Goal: Task Accomplishment & Management: Manage account settings

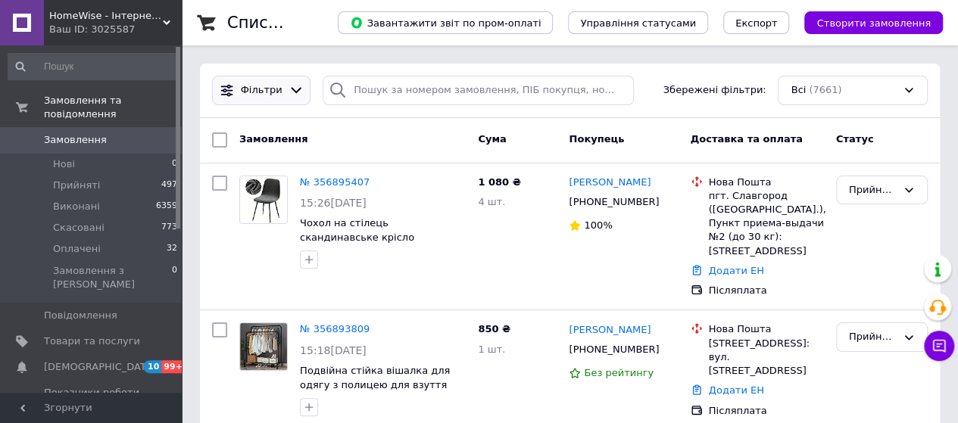
click at [267, 84] on span "Фільтри" at bounding box center [262, 90] width 42 height 14
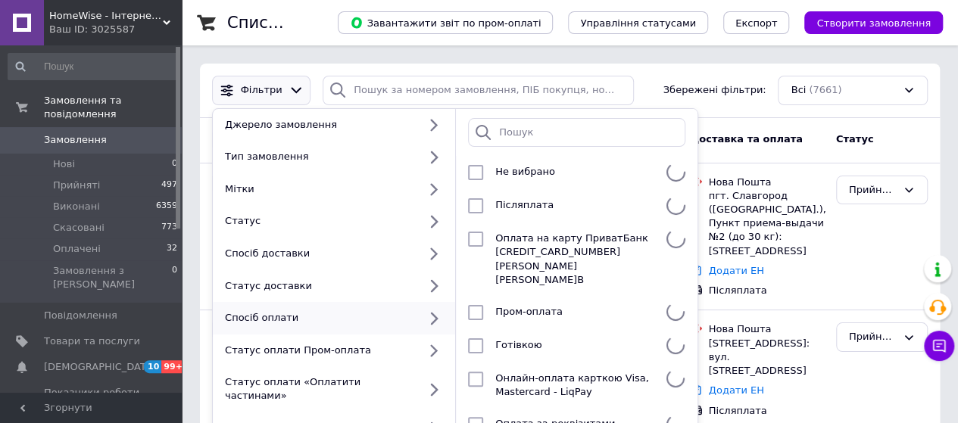
scroll to position [76, 0]
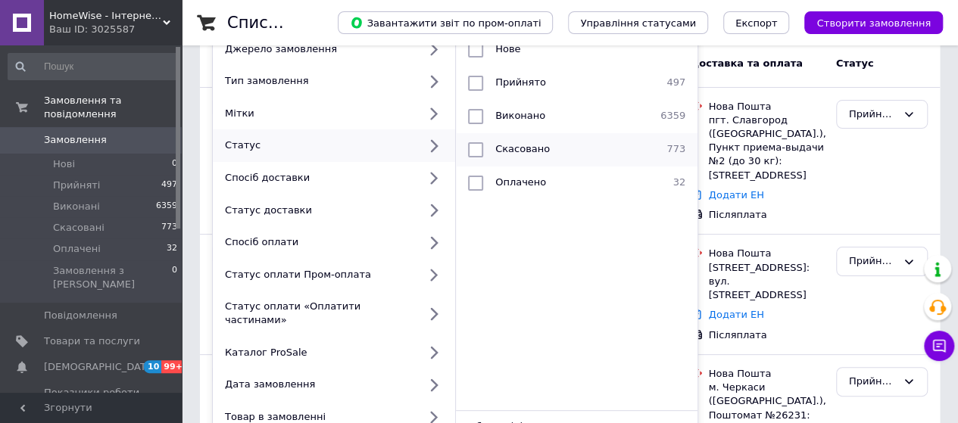
click at [585, 158] on li "Скасовано 773" at bounding box center [577, 149] width 242 height 33
click at [645, 421] on span "Очистити все" at bounding box center [651, 426] width 70 height 11
click at [483, 137] on li "Скасовано 773" at bounding box center [577, 149] width 242 height 33
checkbox input "true"
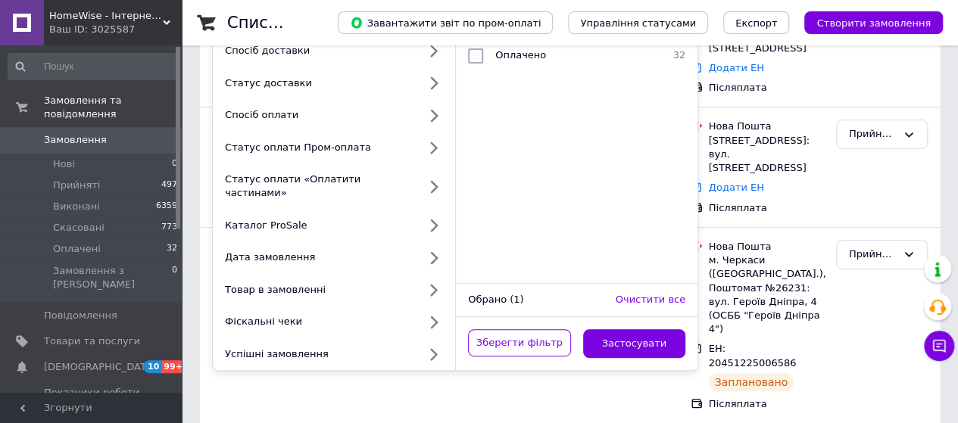
scroll to position [379, 0]
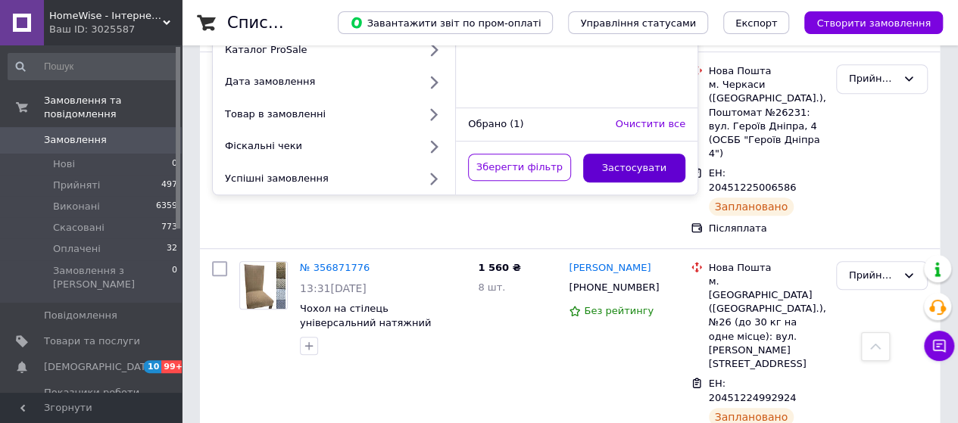
click at [620, 154] on button "Застосувати" at bounding box center [634, 169] width 103 height 30
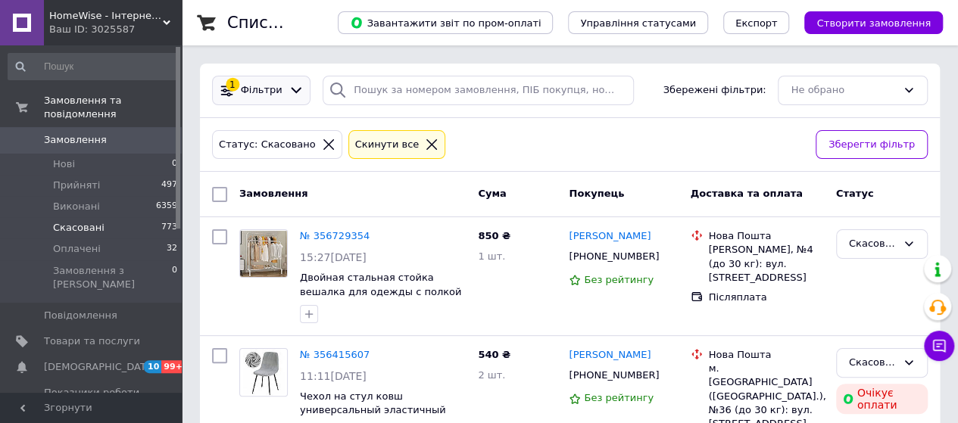
click at [261, 90] on span "Фільтри" at bounding box center [262, 90] width 42 height 14
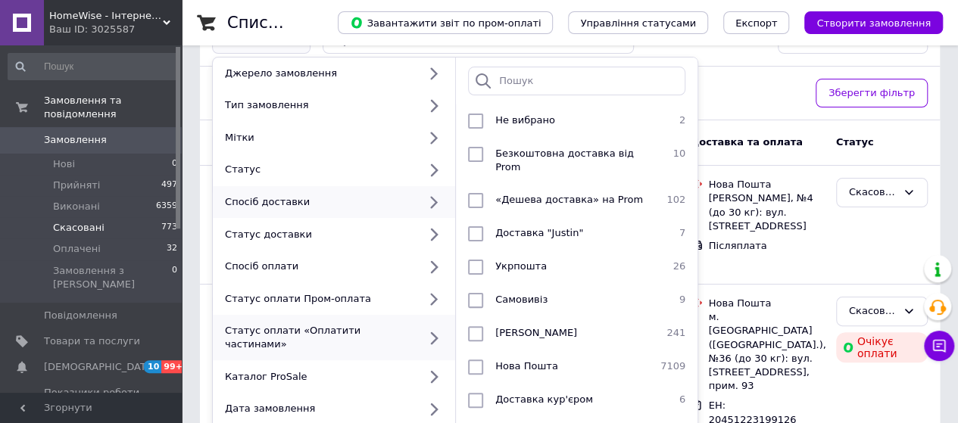
scroll to position [76, 0]
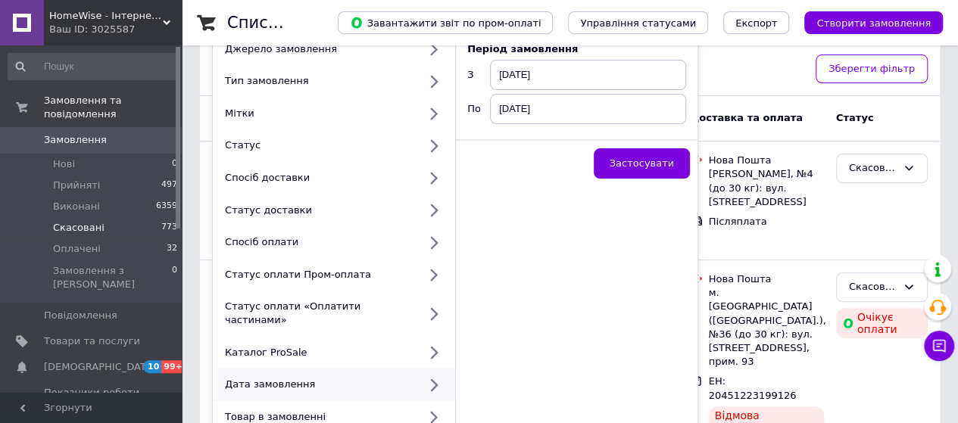
click at [561, 69] on span "[DATE]" at bounding box center [588, 75] width 196 height 30
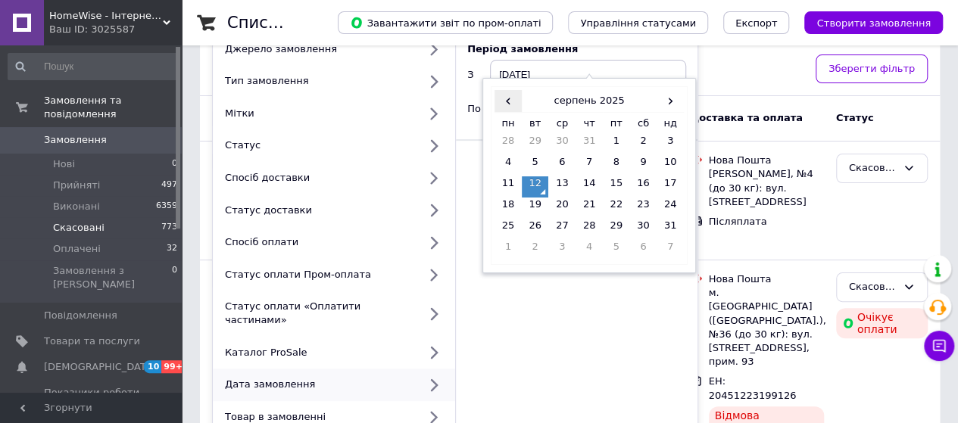
click at [506, 99] on span "‹" at bounding box center [508, 101] width 27 height 22
click at [539, 140] on td "1" at bounding box center [535, 144] width 27 height 21
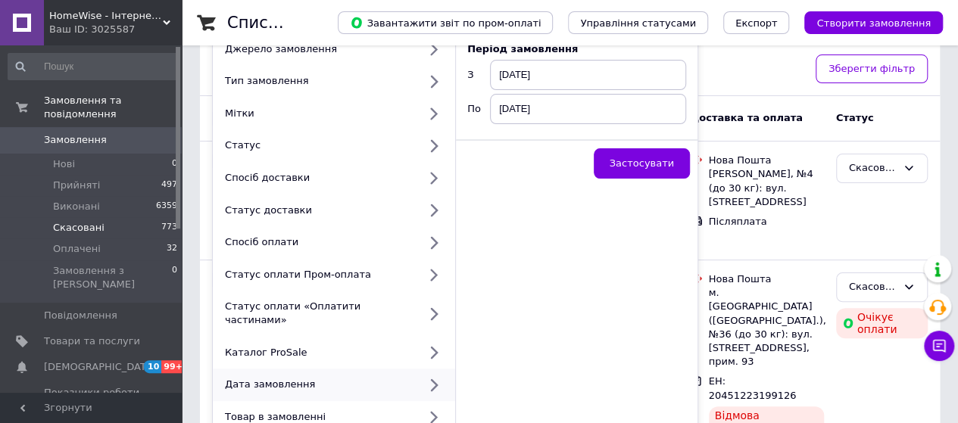
click at [552, 100] on span "[DATE]" at bounding box center [588, 109] width 196 height 30
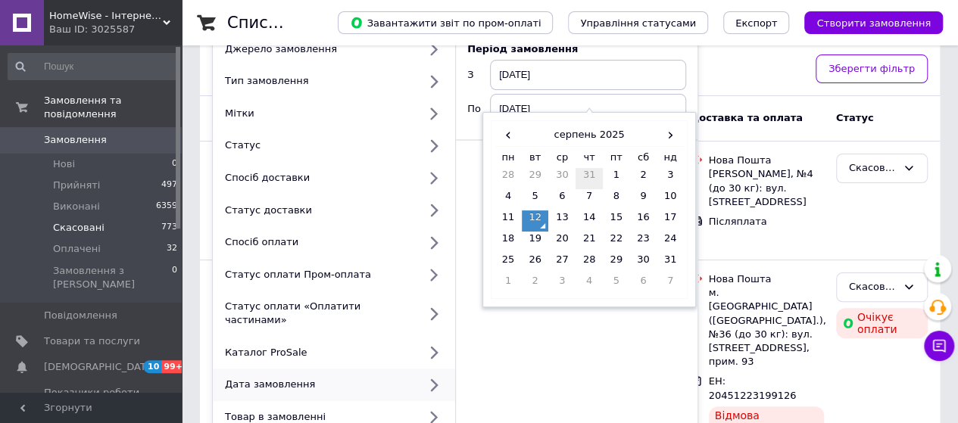
click at [591, 172] on td "31" at bounding box center [589, 178] width 27 height 21
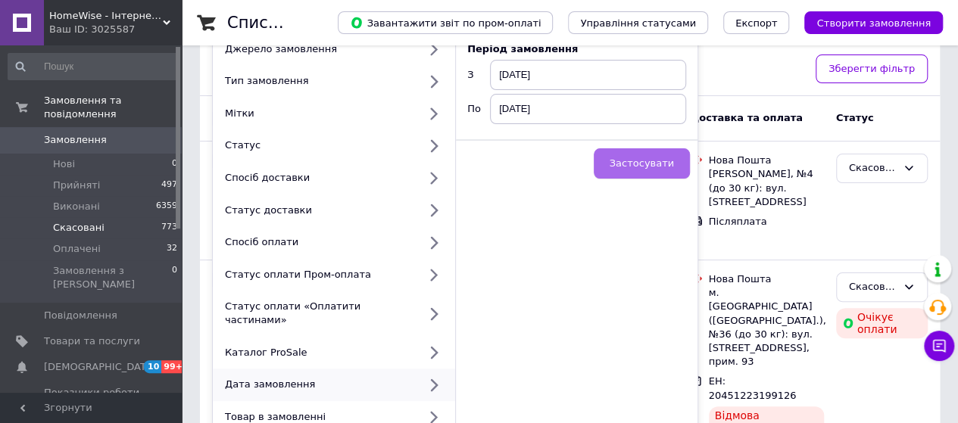
click at [629, 164] on span "Застосувати" at bounding box center [642, 163] width 64 height 11
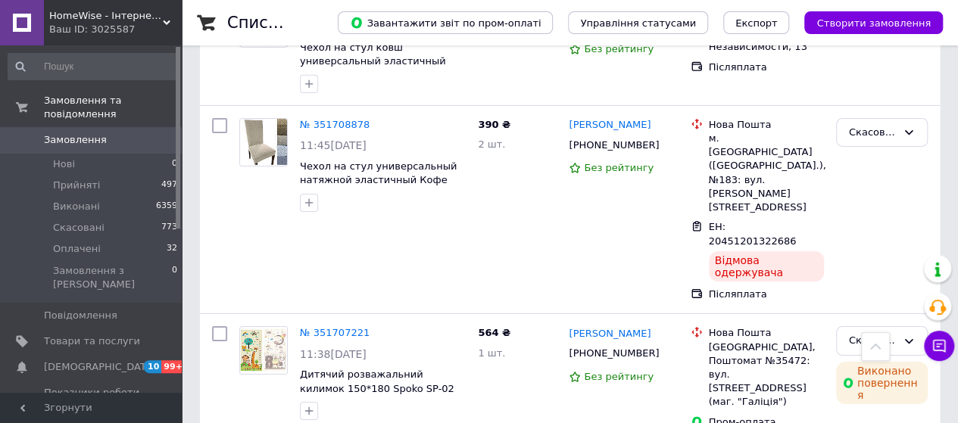
scroll to position [2451, 0]
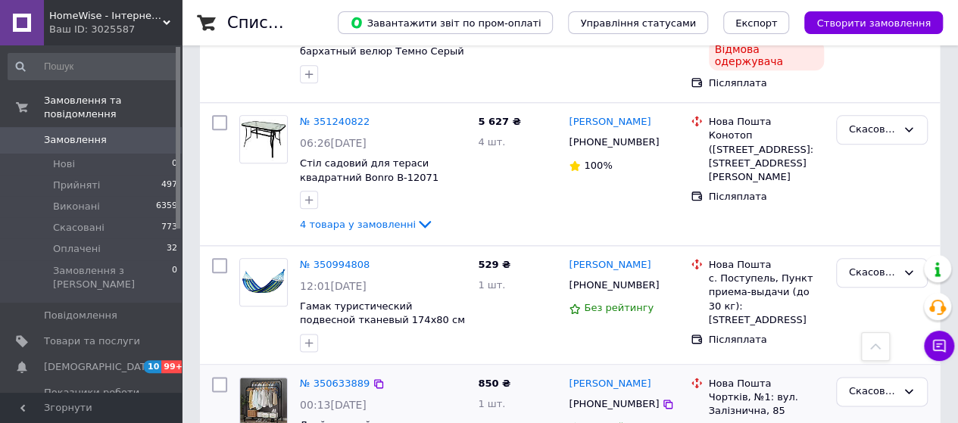
scroll to position [803, 0]
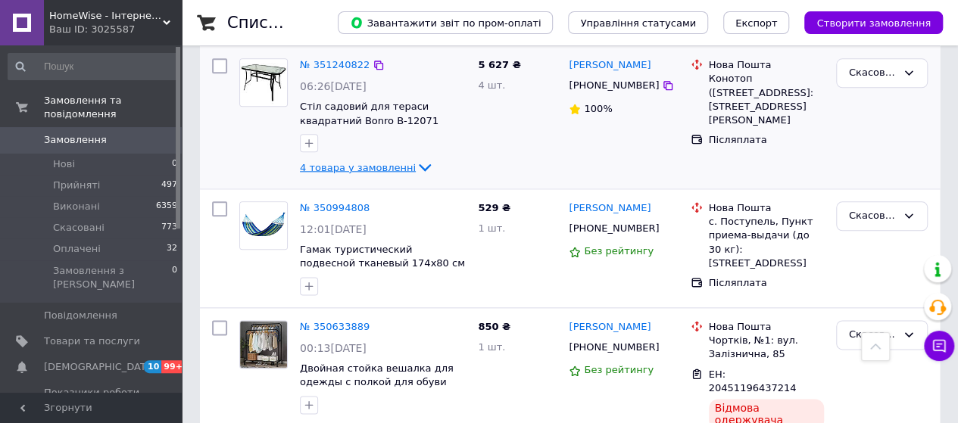
click at [318, 161] on span "4 товара у замовленні" at bounding box center [358, 166] width 116 height 11
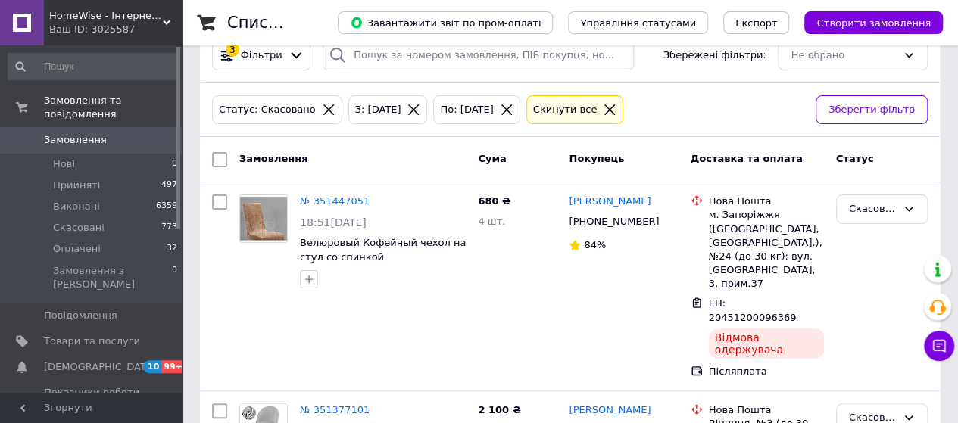
scroll to position [0, 0]
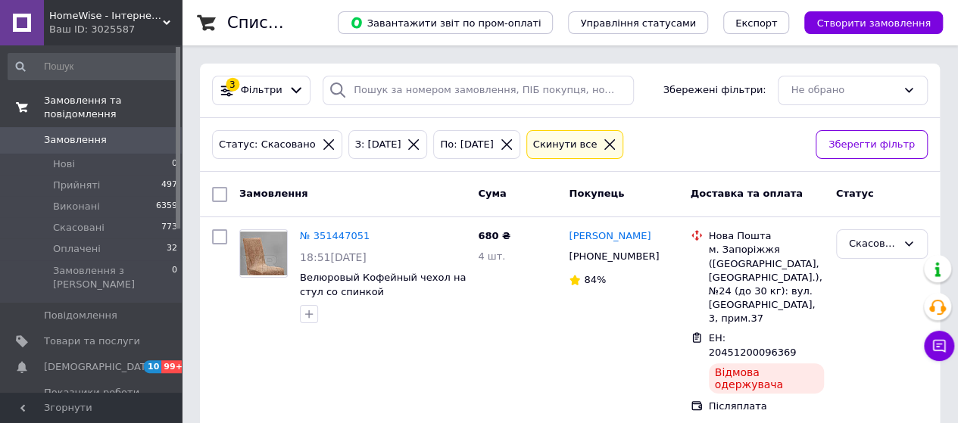
click at [108, 103] on span "Замовлення та повідомлення" at bounding box center [113, 107] width 138 height 27
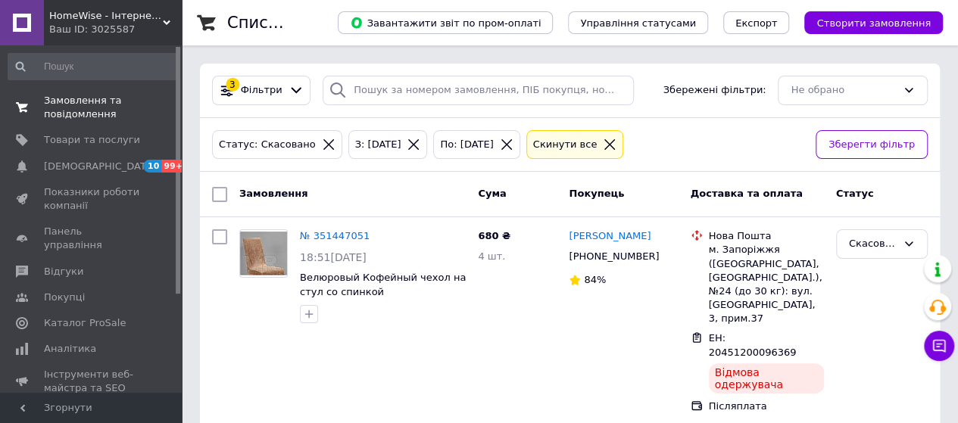
click at [95, 104] on span "Замовлення та повідомлення" at bounding box center [92, 107] width 96 height 27
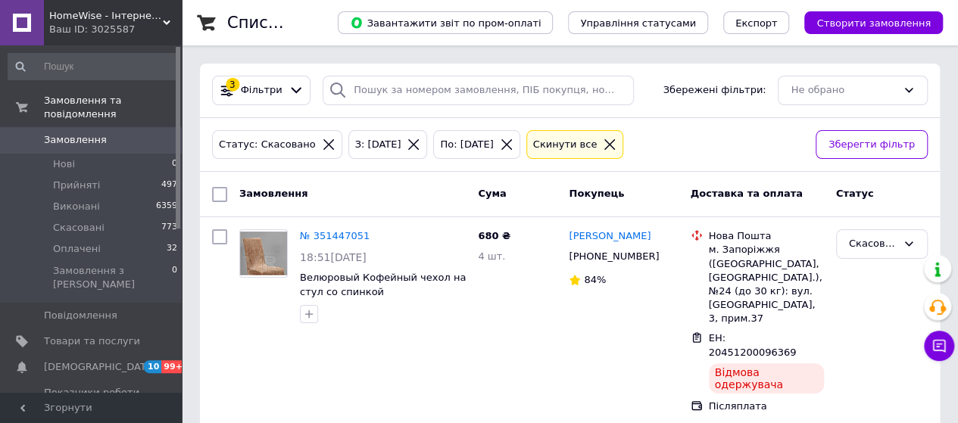
click at [76, 133] on span "Замовлення" at bounding box center [75, 140] width 63 height 14
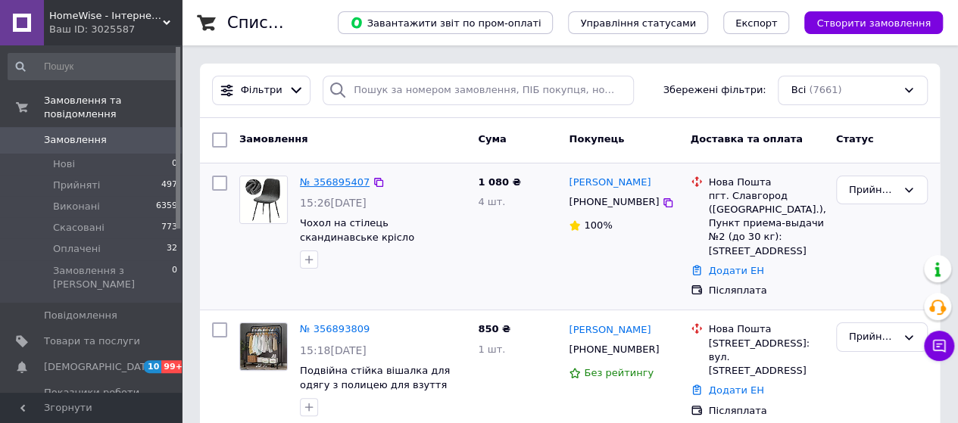
click at [314, 182] on link "№ 356895407" at bounding box center [335, 182] width 70 height 11
